Goal: Subscribe to service/newsletter

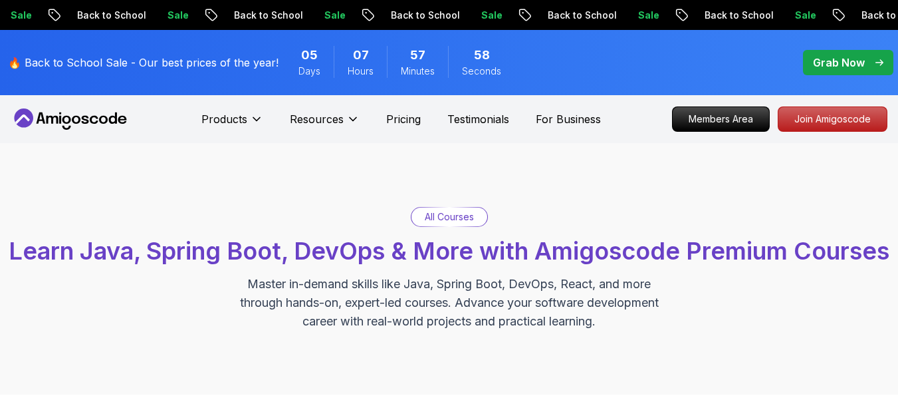
scroll to position [346, 0]
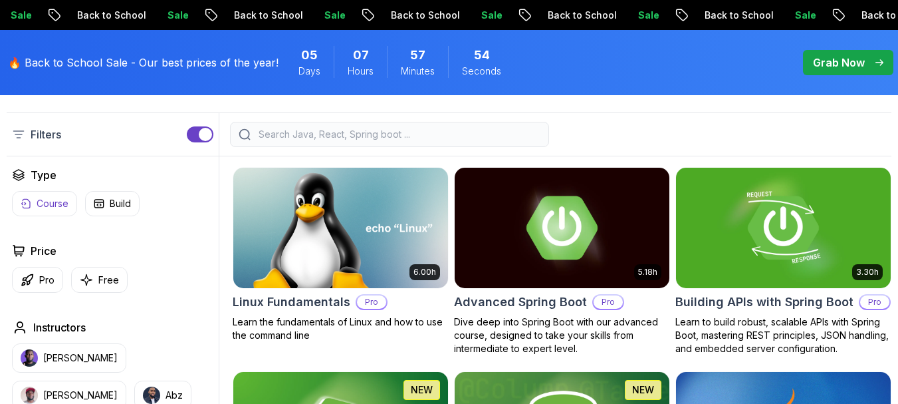
click at [43, 200] on p "Course" at bounding box center [53, 203] width 32 height 13
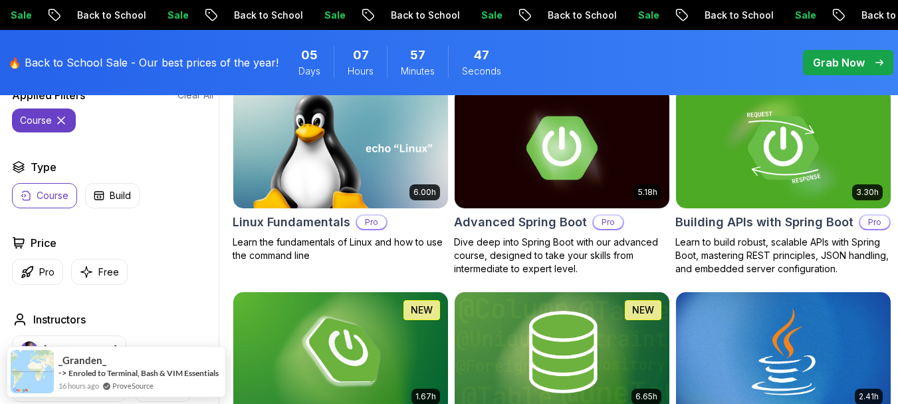
scroll to position [452, 0]
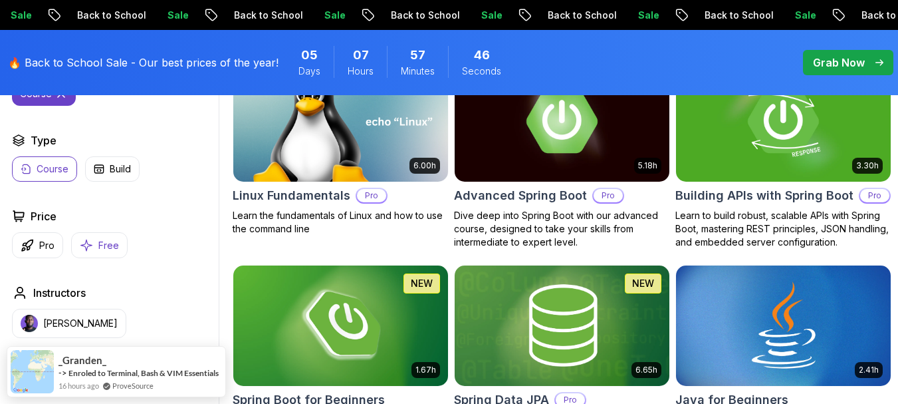
click at [104, 245] on p "Free" at bounding box center [108, 245] width 21 height 13
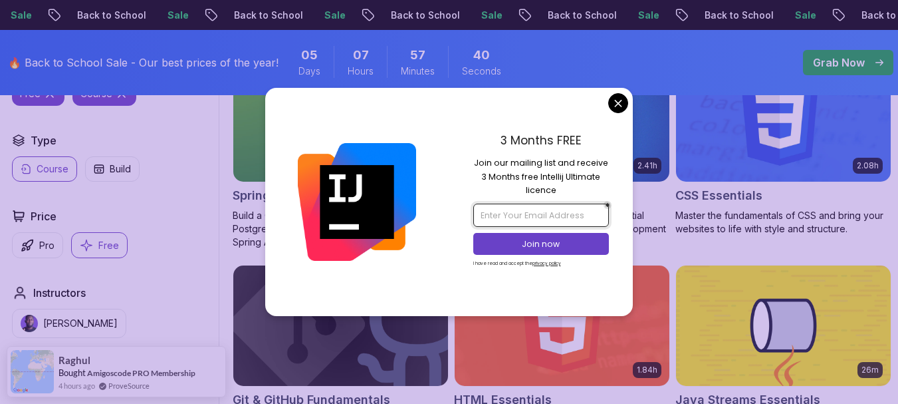
click at [584, 207] on input "email" at bounding box center [541, 214] width 136 height 23
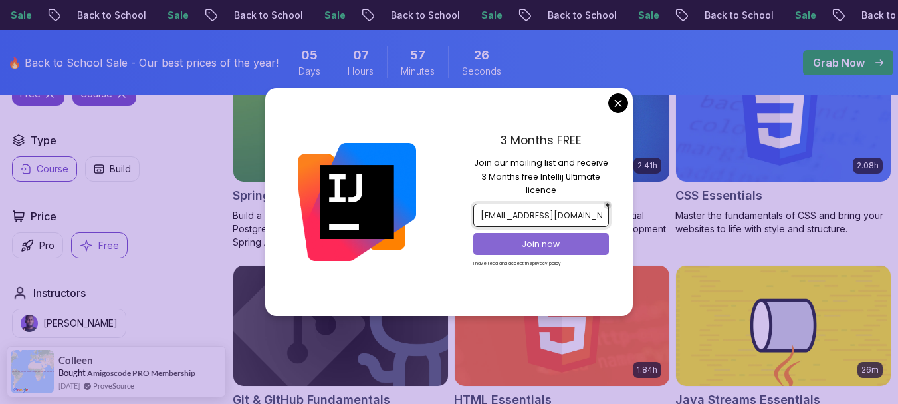
type input "[EMAIL_ADDRESS][DOMAIN_NAME]"
click at [555, 238] on p "Join now" at bounding box center [541, 244] width 110 height 12
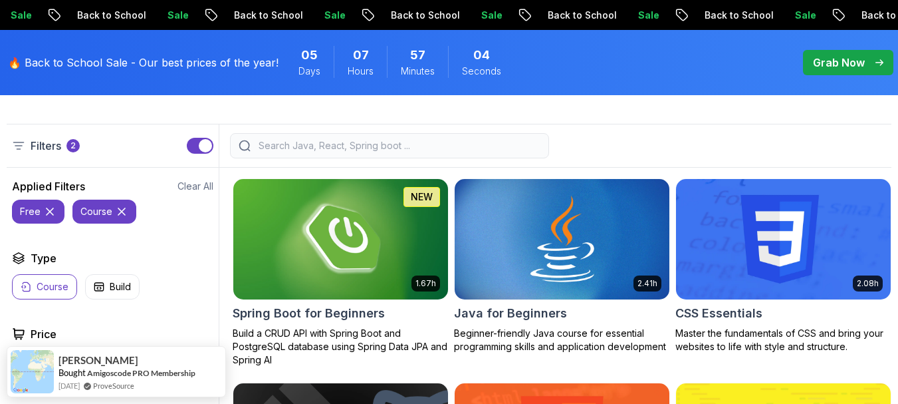
scroll to position [286, 0]
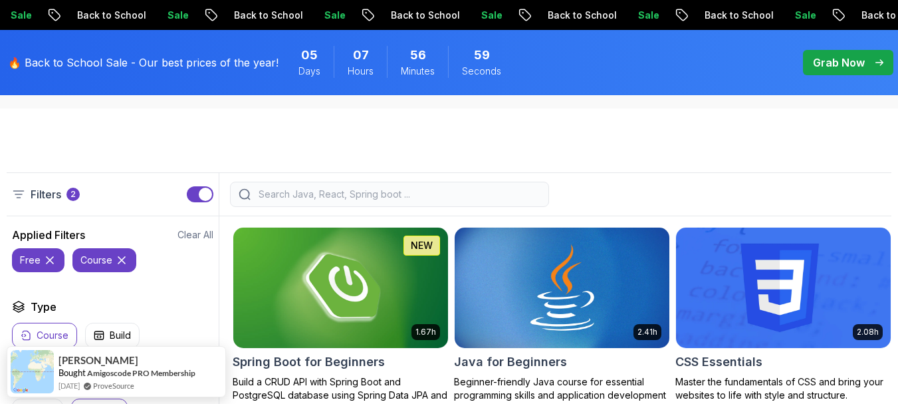
click at [50, 261] on icon at bounding box center [50, 260] width 7 height 7
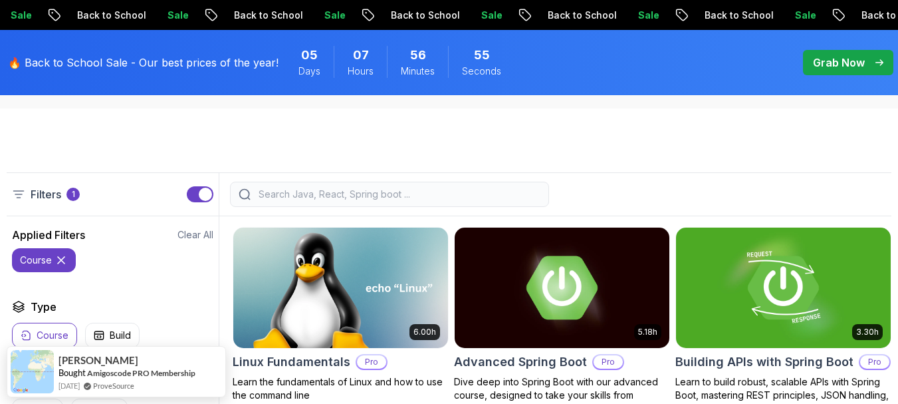
click at [58, 260] on icon at bounding box center [61, 259] width 13 height 13
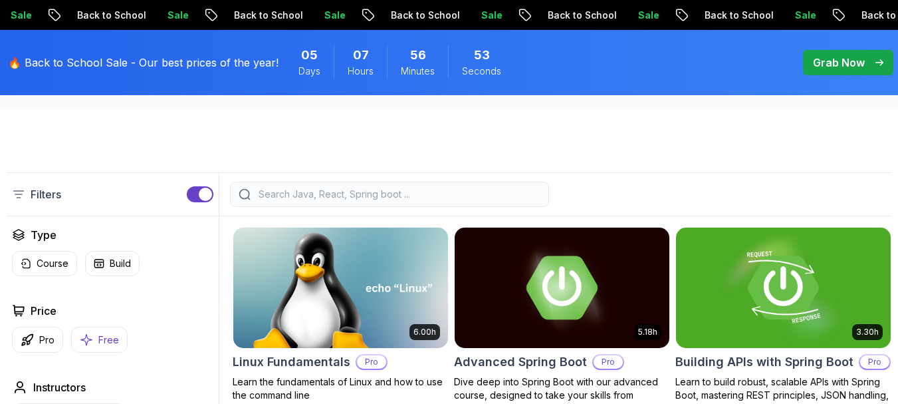
click at [118, 334] on button "Free" at bounding box center [99, 339] width 57 height 26
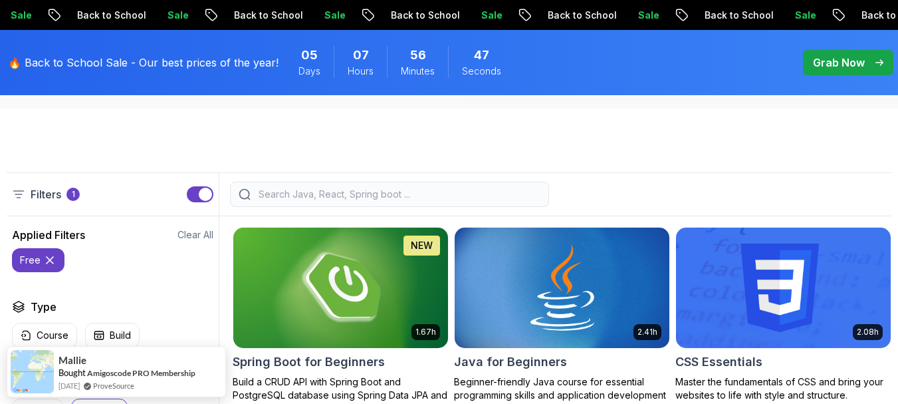
click at [46, 260] on icon at bounding box center [49, 259] width 13 height 13
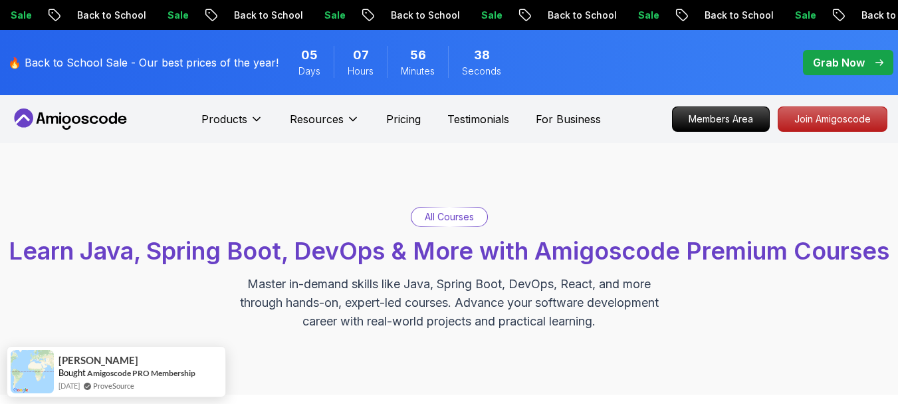
click at [110, 118] on icon at bounding box center [113, 117] width 8 height 11
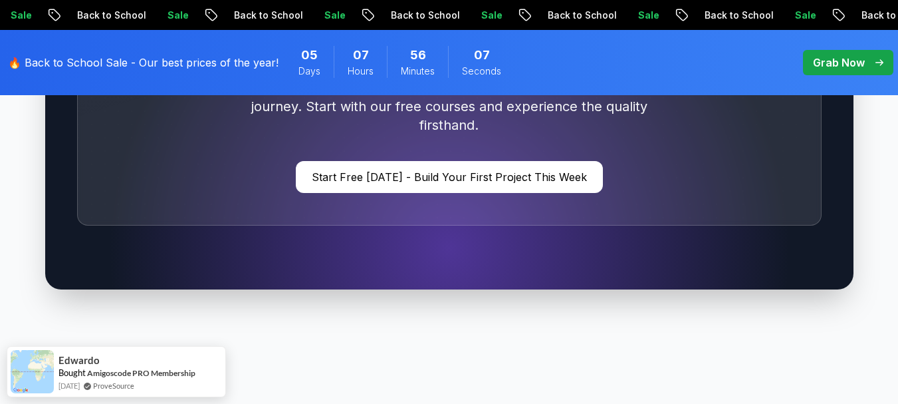
scroll to position [4140, 0]
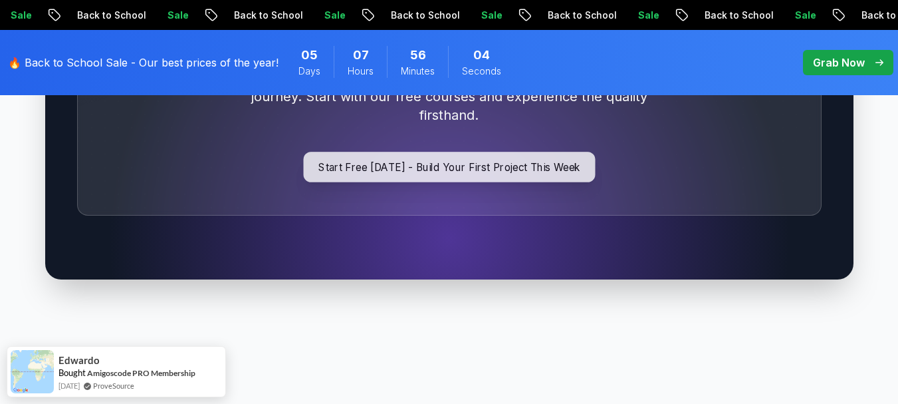
click at [517, 152] on p "Start Free [DATE] - Build Your First Project This Week" at bounding box center [449, 167] width 292 height 31
